Goal: Information Seeking & Learning: Learn about a topic

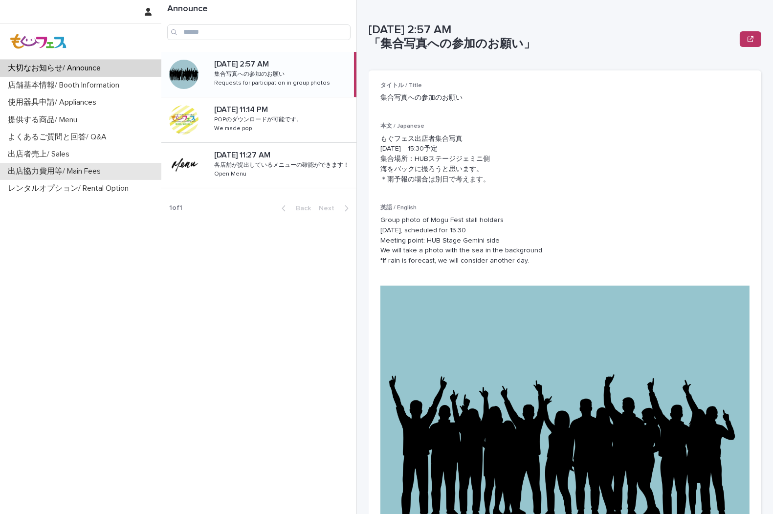
click at [64, 169] on p "出店協力費用等/ Main Fees" at bounding box center [56, 171] width 105 height 9
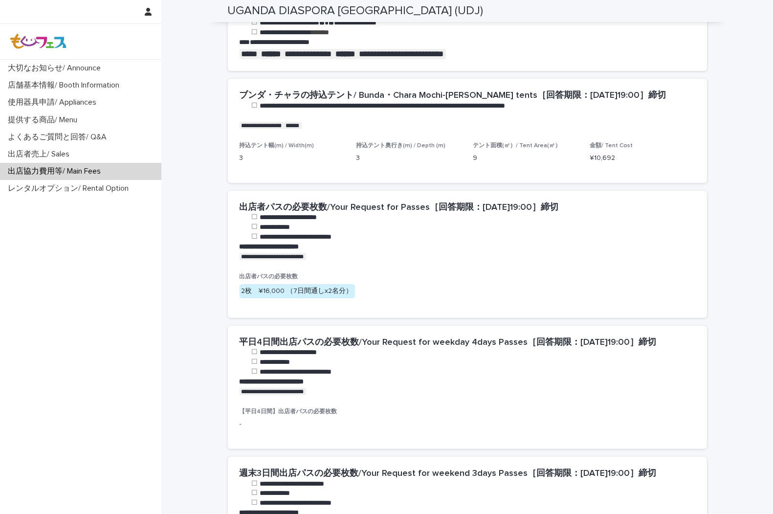
scroll to position [434, 0]
